Goal: Information Seeking & Learning: Learn about a topic

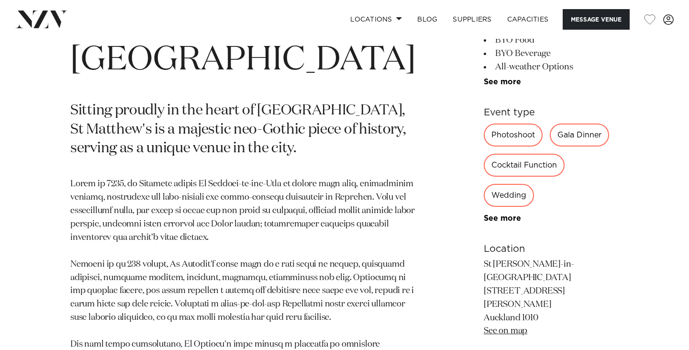
scroll to position [467, 0]
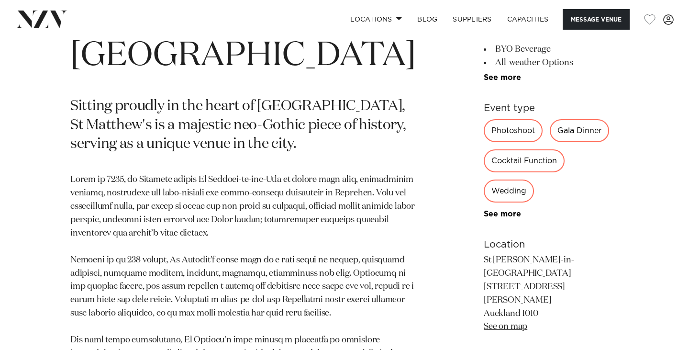
click at [534, 179] on div "Wedding" at bounding box center [509, 190] width 50 height 23
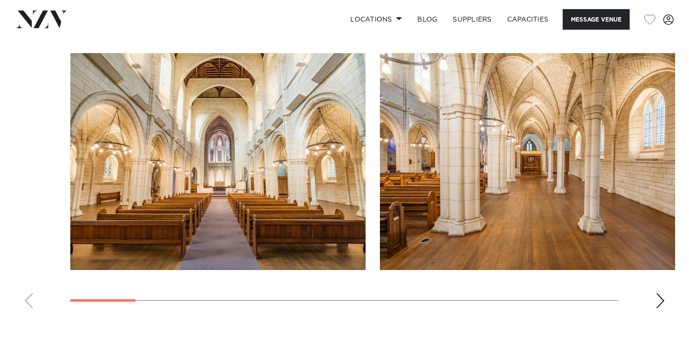
scroll to position [893, 0]
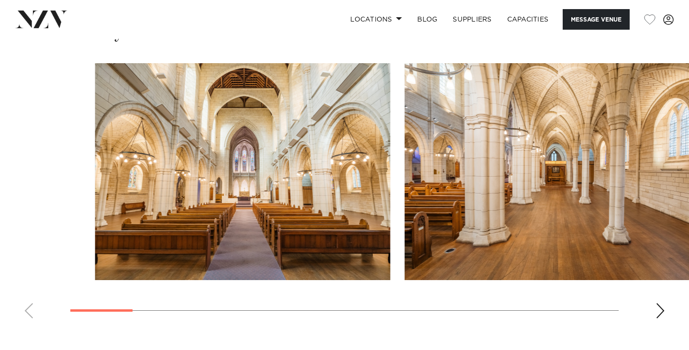
click at [175, 251] on swiper-container at bounding box center [344, 194] width 689 height 263
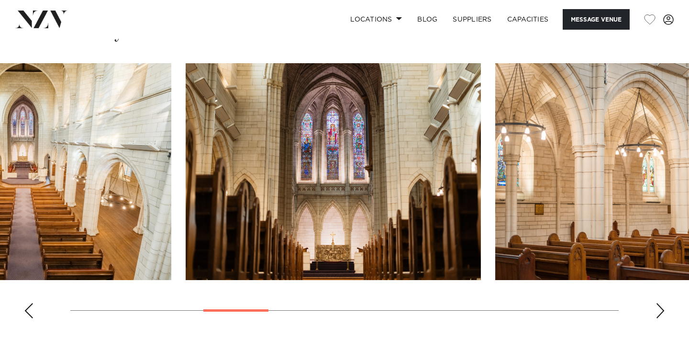
click at [261, 258] on swiper-container at bounding box center [344, 194] width 689 height 263
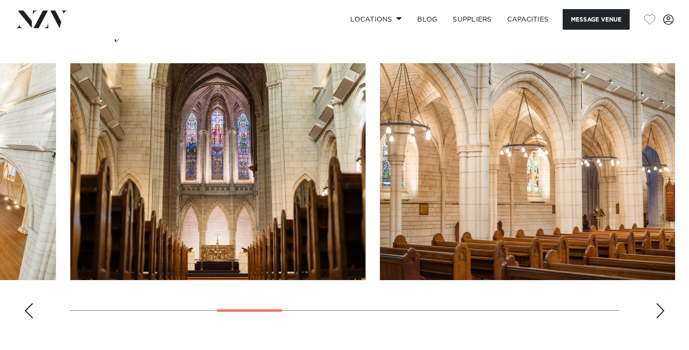
click at [241, 92] on img "5 / 15" at bounding box center [217, 171] width 295 height 217
